Goal: Check status: Check status

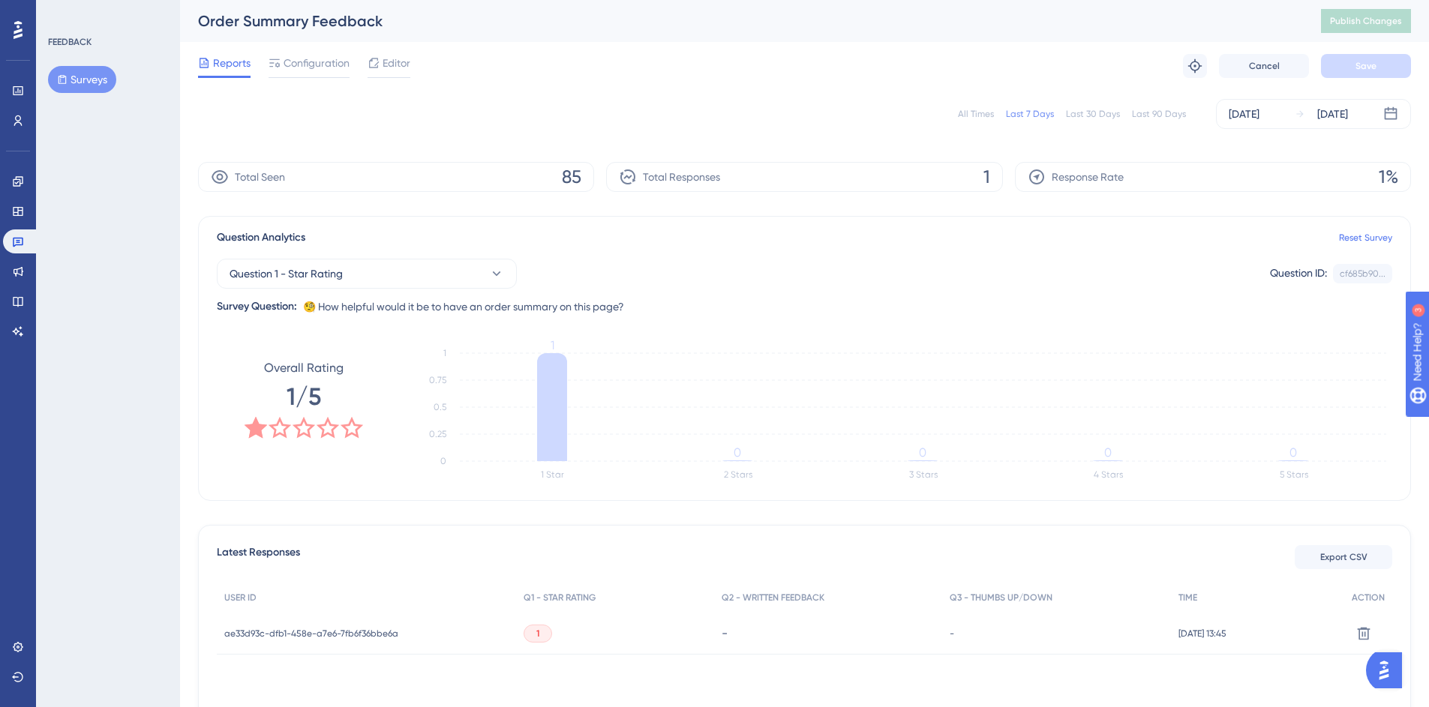
click at [323, 623] on div "ae33d93c-dfb1-458e-a7e6-7fb6f36bbe6a ae33d93c-dfb1-458e-a7e6-7fb6f36bbe6a" at bounding box center [311, 634] width 174 height 42
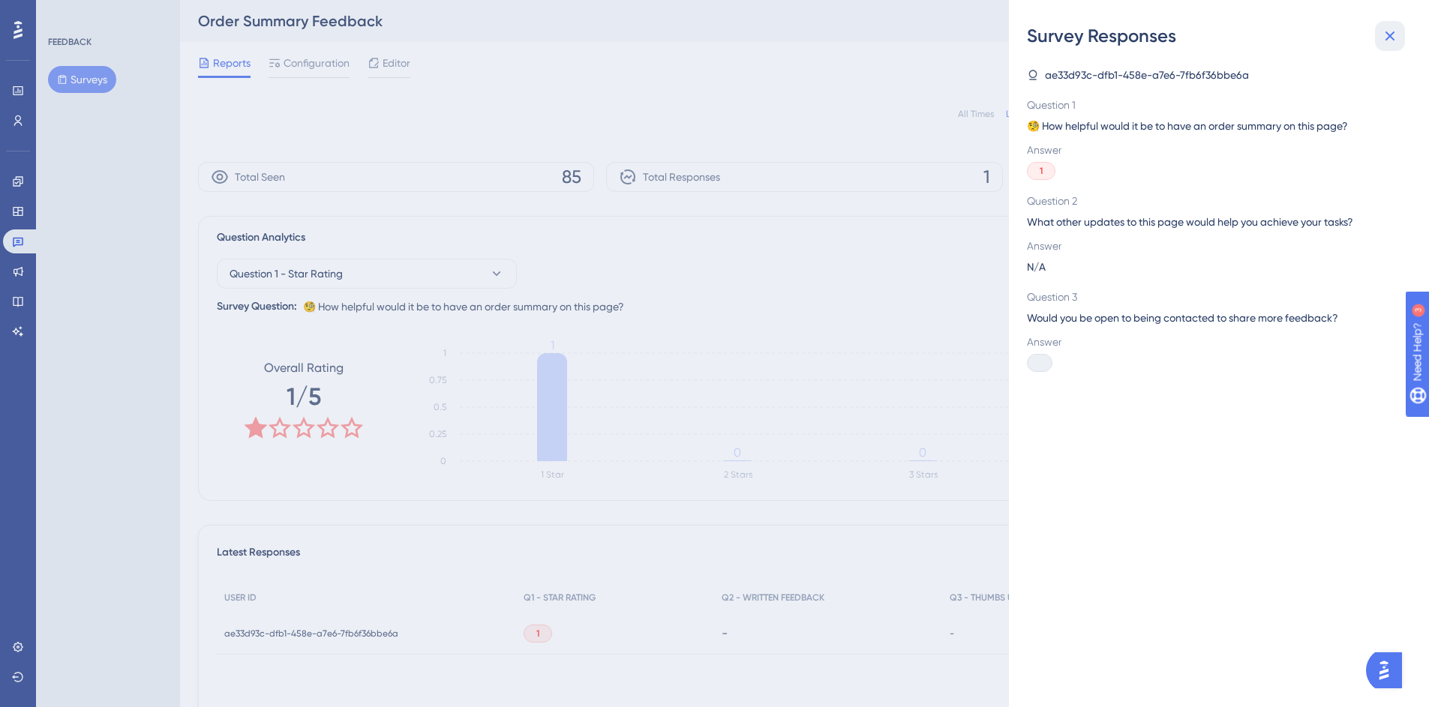
click at [1390, 34] on icon at bounding box center [1390, 36] width 18 height 18
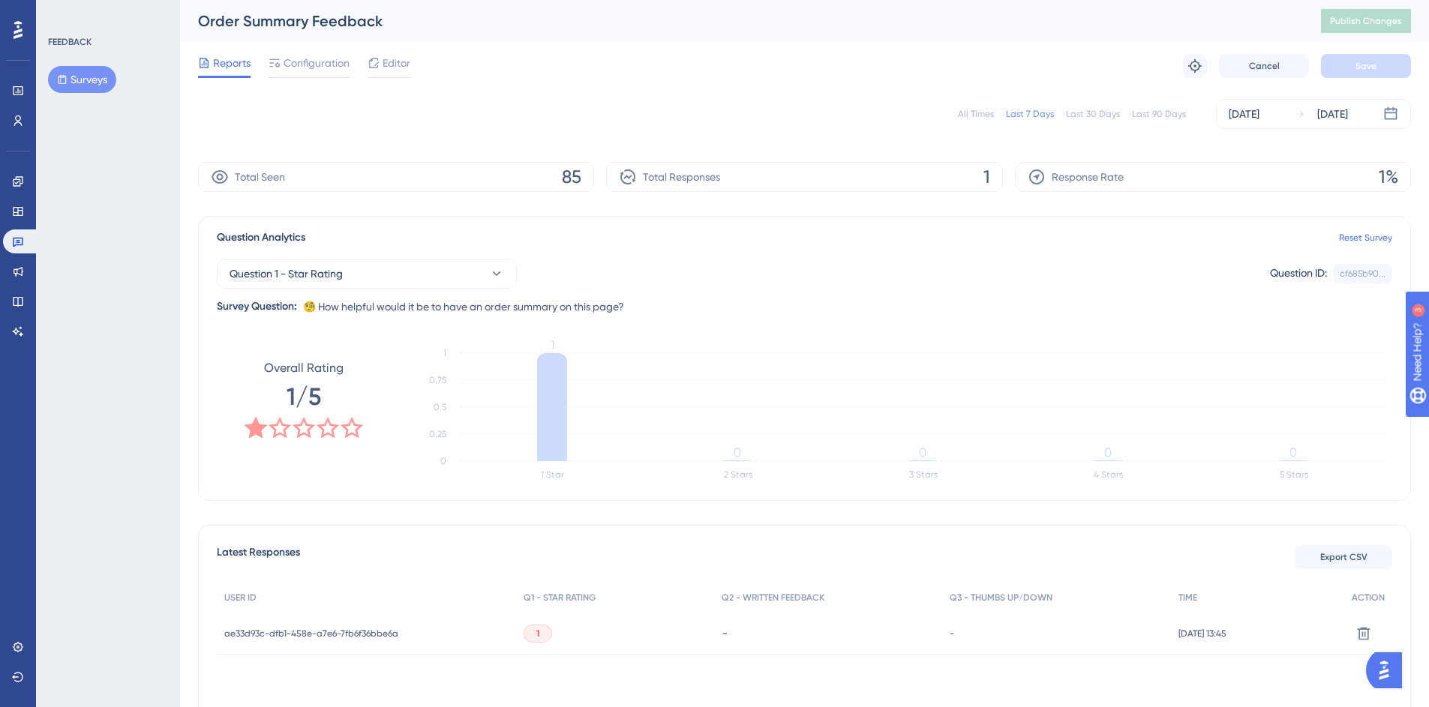
click at [241, 629] on span "ae33d93c-dfb1-458e-a7e6-7fb6f36bbe6a" at bounding box center [311, 634] width 174 height 12
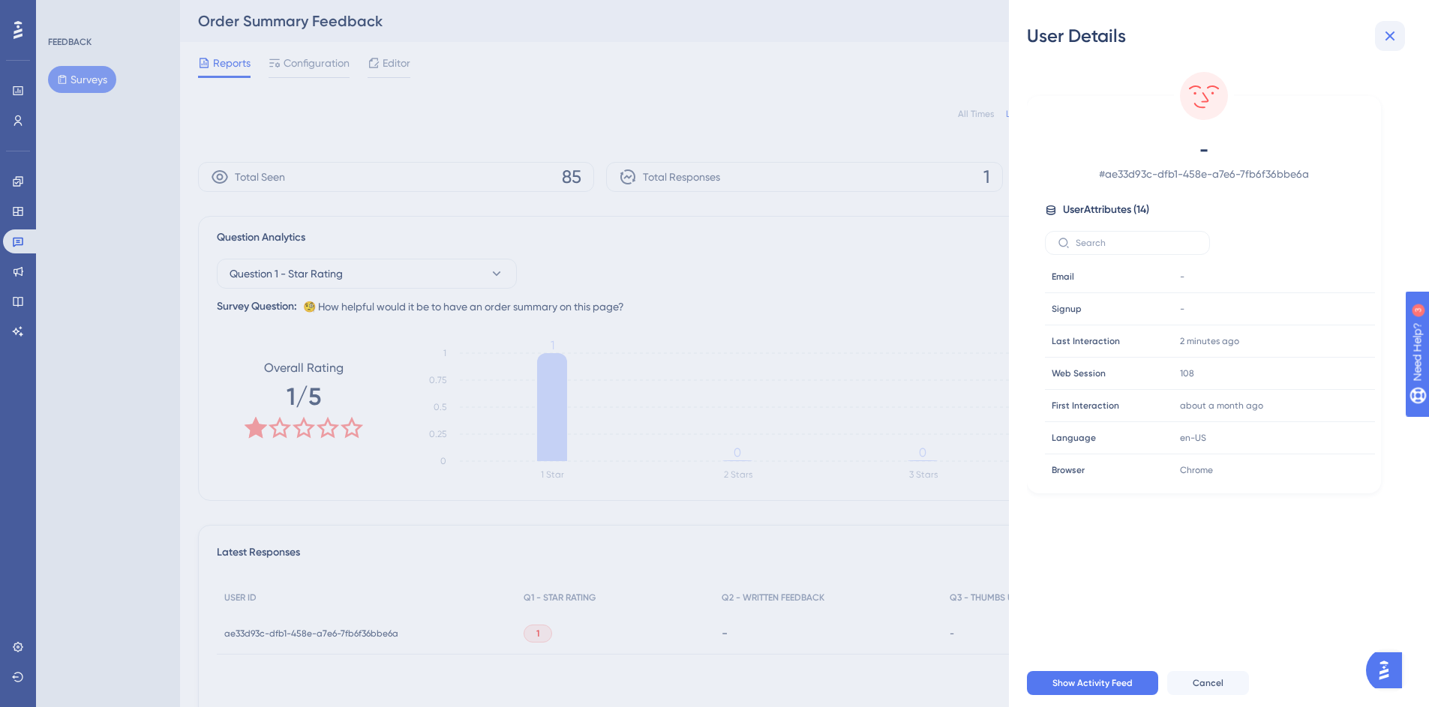
click at [1389, 32] on icon at bounding box center [1390, 36] width 18 height 18
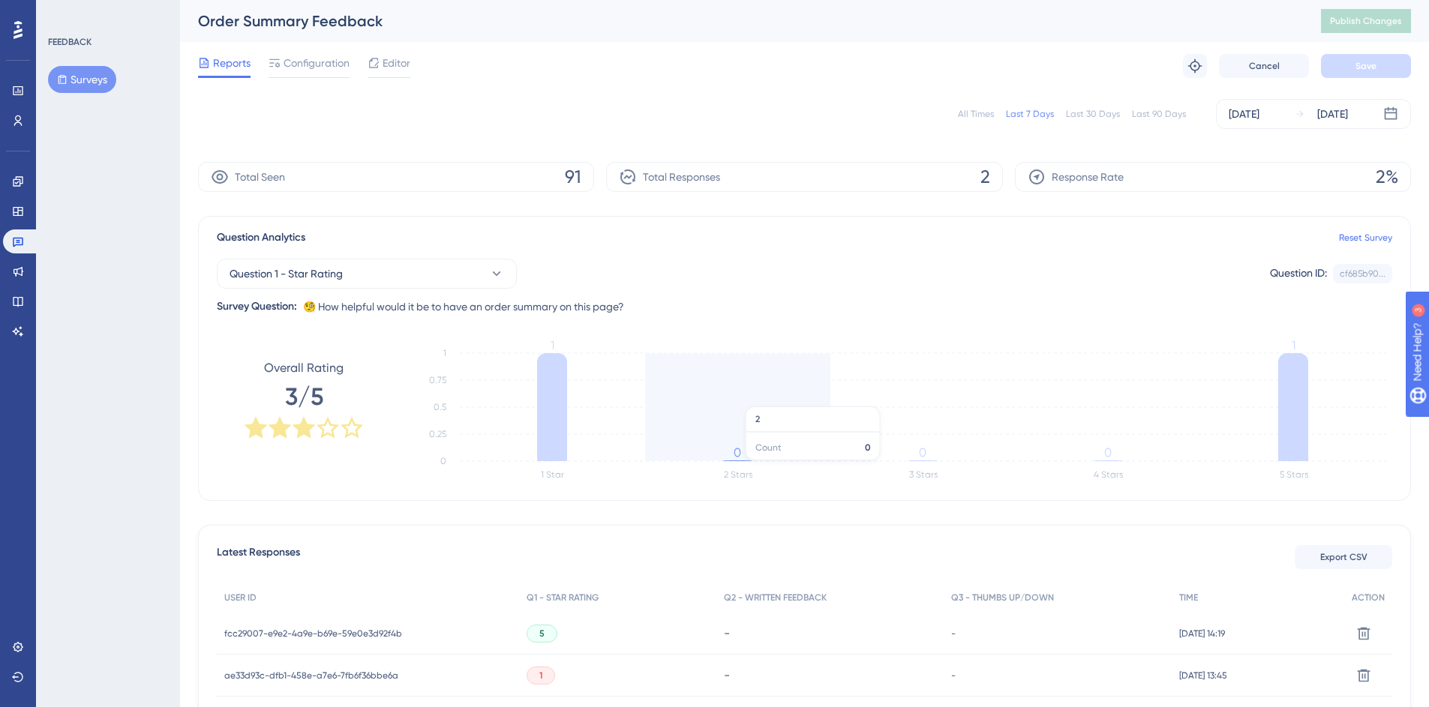
scroll to position [116, 0]
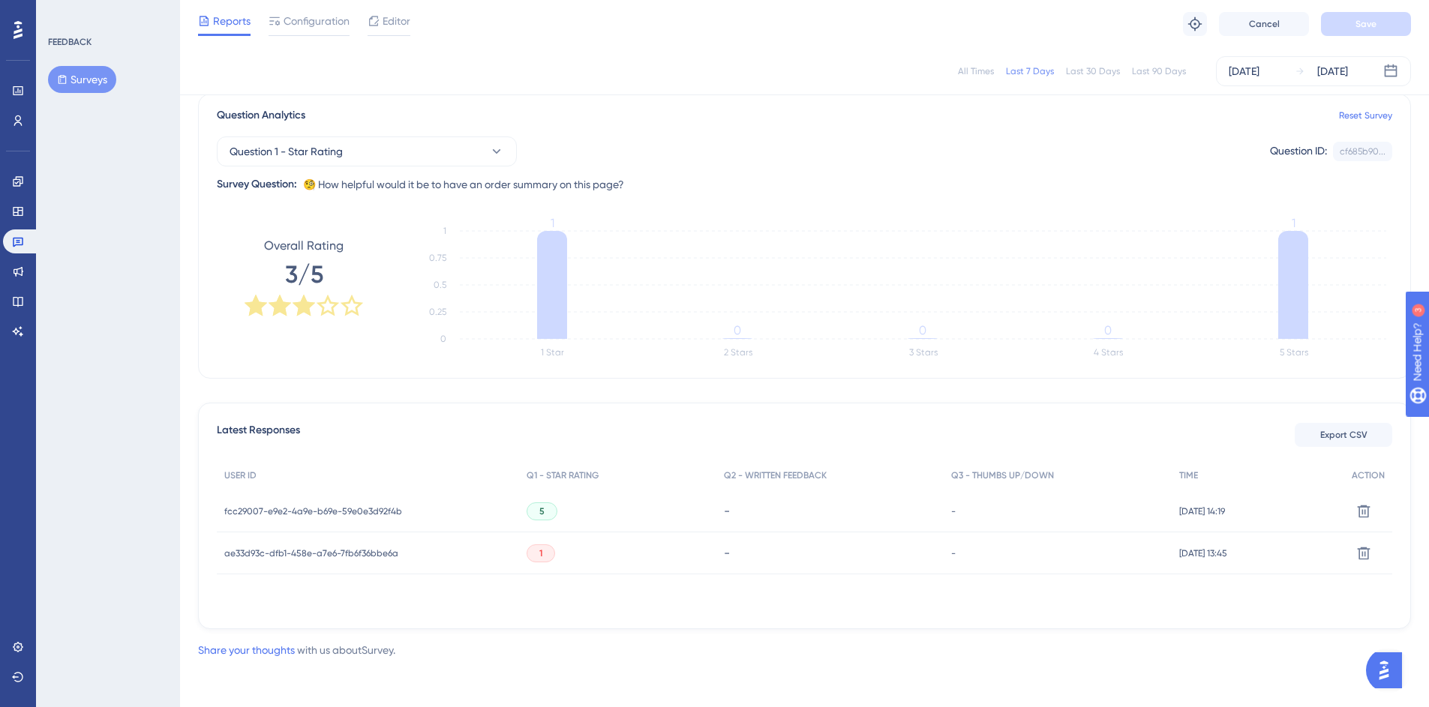
click at [322, 508] on span "fcc29007-e9e2-4a9e-b69e-59e0e3d92f4b" at bounding box center [313, 512] width 178 height 12
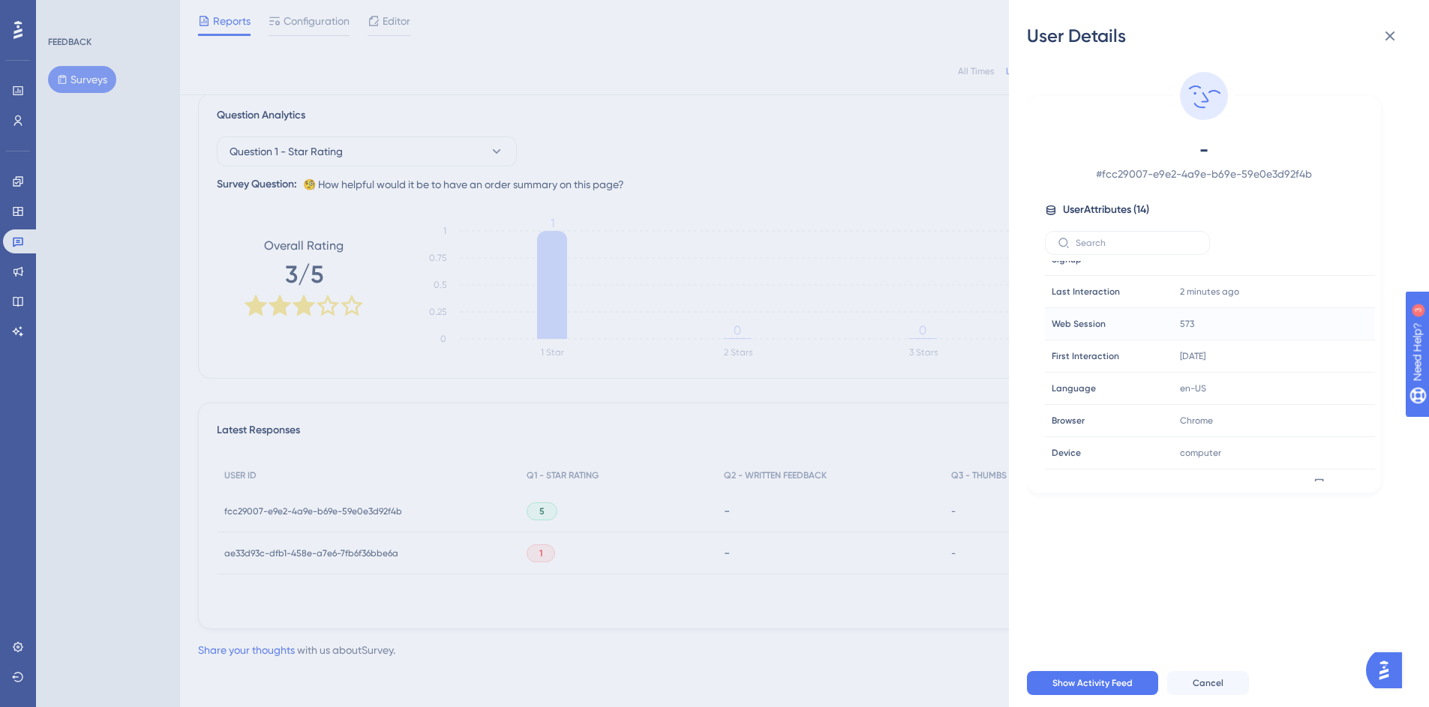
scroll to position [231, 0]
click at [1386, 28] on icon at bounding box center [1390, 36] width 18 height 18
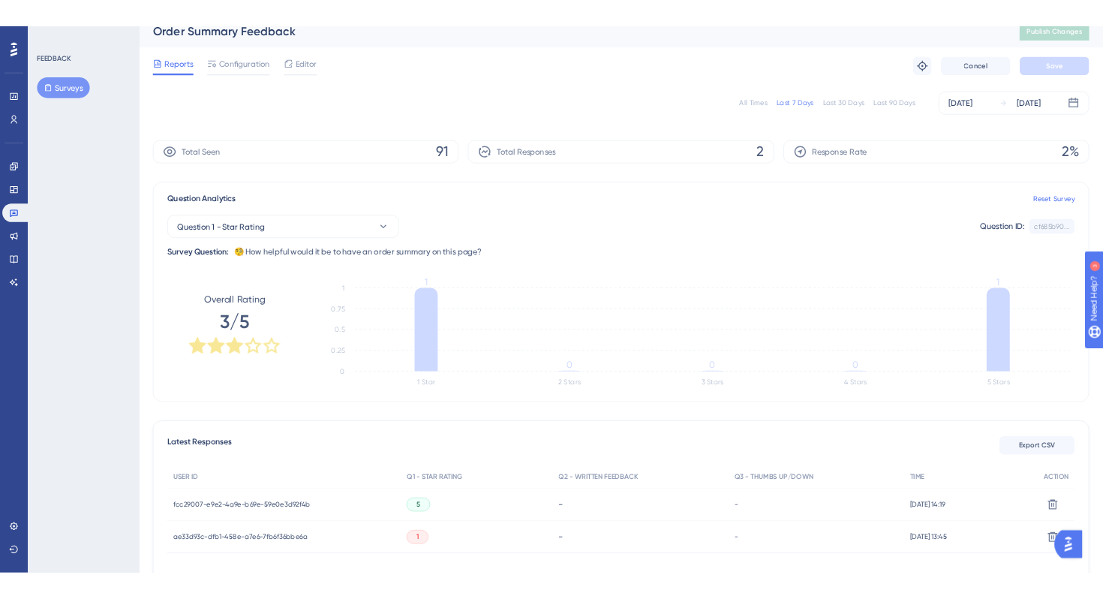
scroll to position [28, 0]
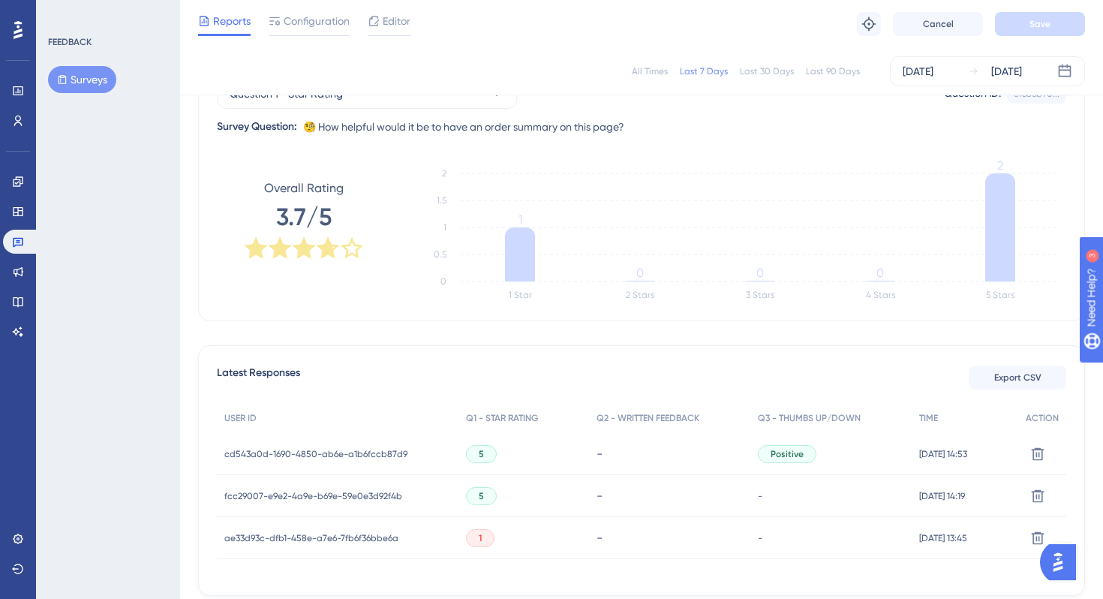
scroll to position [249, 0]
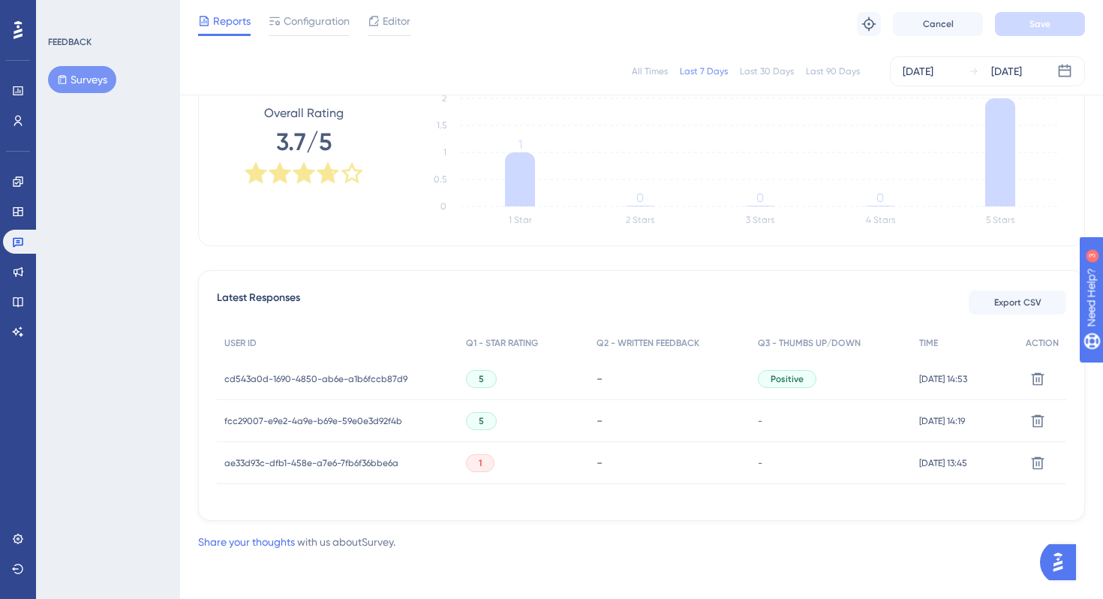
click at [299, 380] on span "cd543a0d-1690-4850-ab6e-a1b6fccb87d9" at bounding box center [315, 379] width 183 height 12
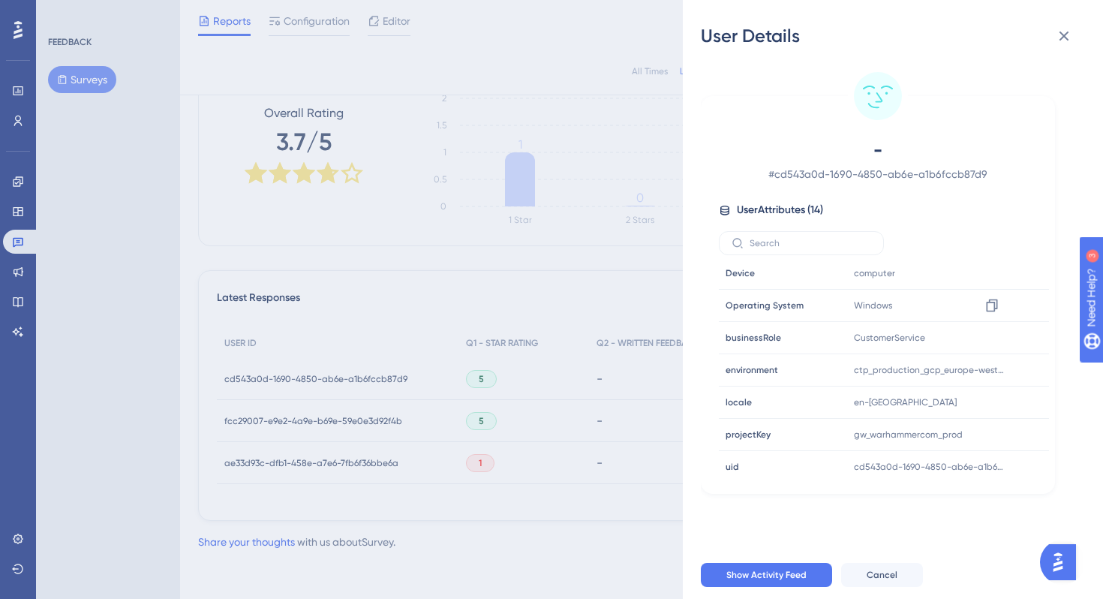
scroll to position [231, 0]
click at [1066, 43] on icon at bounding box center [1064, 36] width 18 height 18
